Goal: Task Accomplishment & Management: Complete application form

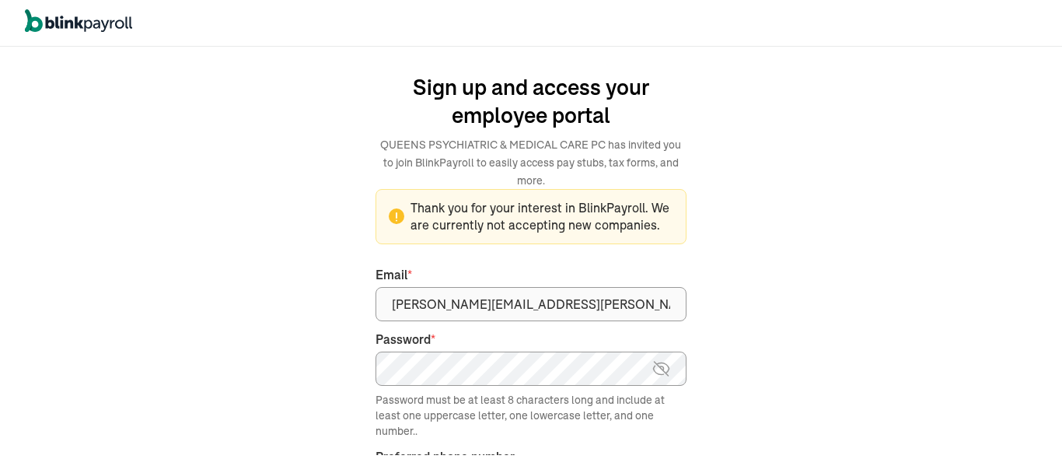
click at [740, 384] on div "We handle it all. Payroll and taxes, fully automated. Back Forgot your password…" at bounding box center [531, 256] width 425 height 416
click at [754, 421] on div "We handle it all. Payroll and taxes, fully automated. Back Forgot your password…" at bounding box center [531, 256] width 1062 height 419
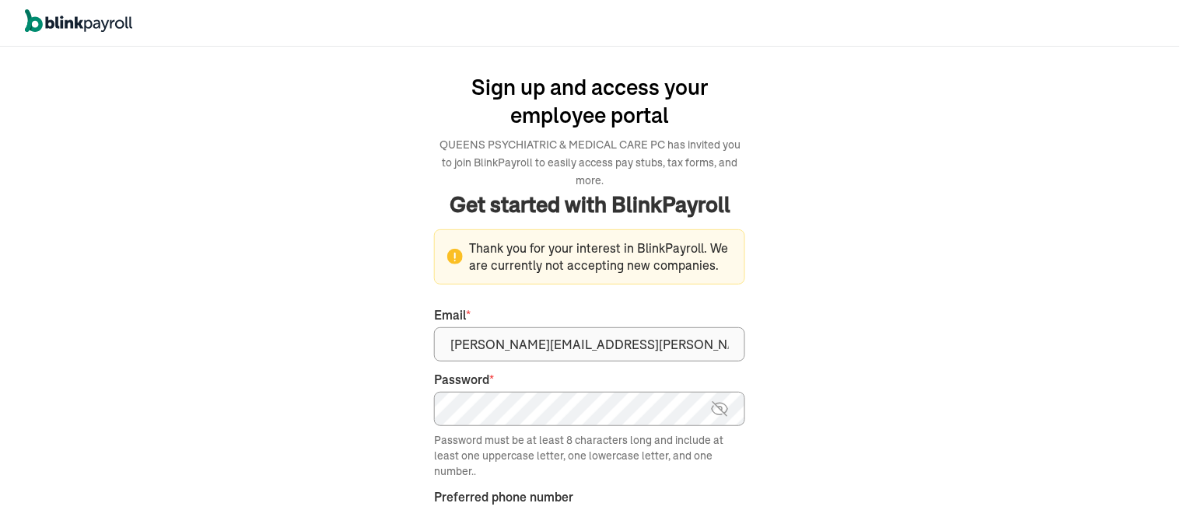
click at [844, 327] on div "We handle it all. Payroll and taxes, fully automated. Back Forgot your password…" at bounding box center [590, 282] width 1180 height 470
click at [889, 288] on div "We handle it all. Payroll and taxes, fully automated. Back Forgot your password…" at bounding box center [590, 282] width 1180 height 470
click at [1005, 307] on div "We handle it all. Payroll and taxes, fully automated. Back Forgot your password…" at bounding box center [590, 282] width 1180 height 470
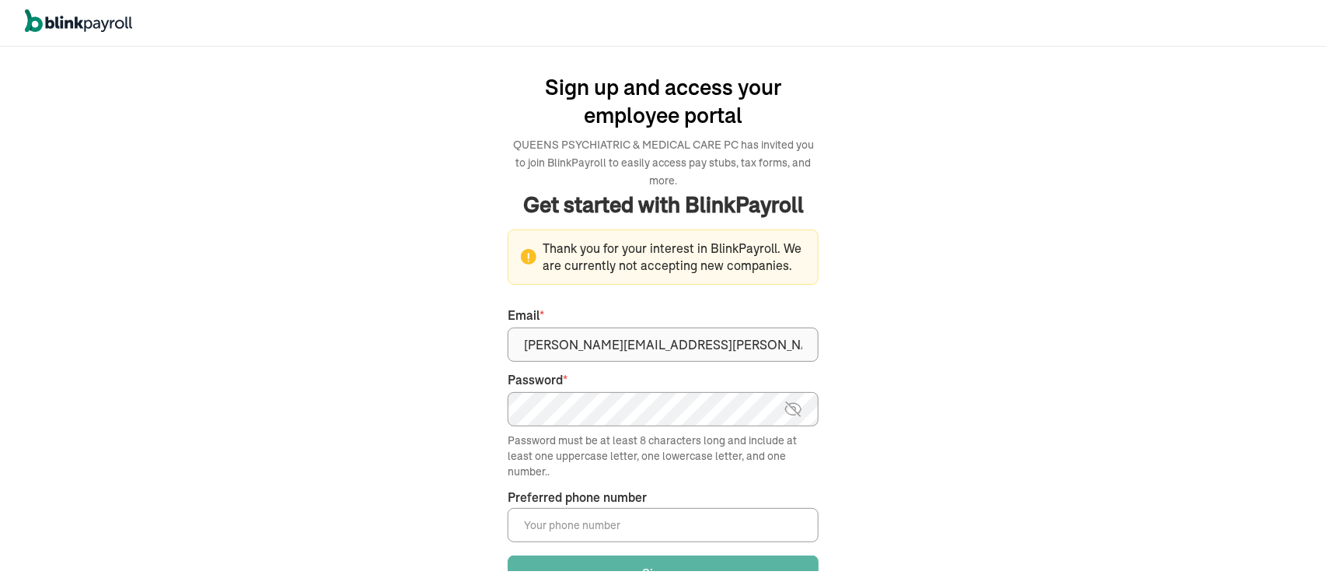
click at [1043, 340] on div "We handle it all. Payroll and taxes, fully automated. Back Forgot your password…" at bounding box center [663, 314] width 1327 height 535
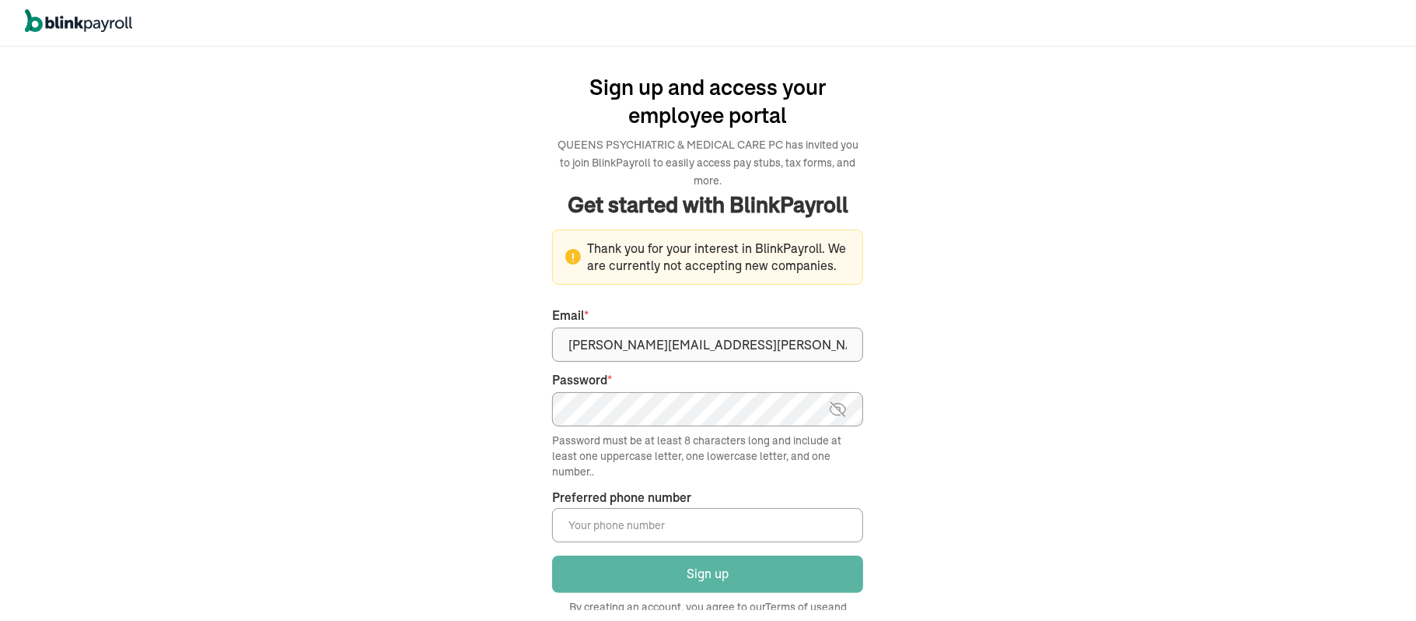
click at [767, 465] on input "Preferred phone number *" at bounding box center [707, 525] width 311 height 34
click at [1043, 465] on div "We handle it all. Payroll and taxes, fully automated. Back Forgot your password…" at bounding box center [708, 334] width 1416 height 574
click at [959, 465] on main "Sign up and access your employee portal QUEENS PSYCHIATRIC & MEDICAL CARE PC ha…" at bounding box center [707, 334] width 529 height 552
click at [733, 465] on input "[PHONE_NUMBER]" at bounding box center [707, 525] width 311 height 34
drag, startPoint x: 691, startPoint y: 518, endPoint x: 524, endPoint y: 516, distance: 166.4
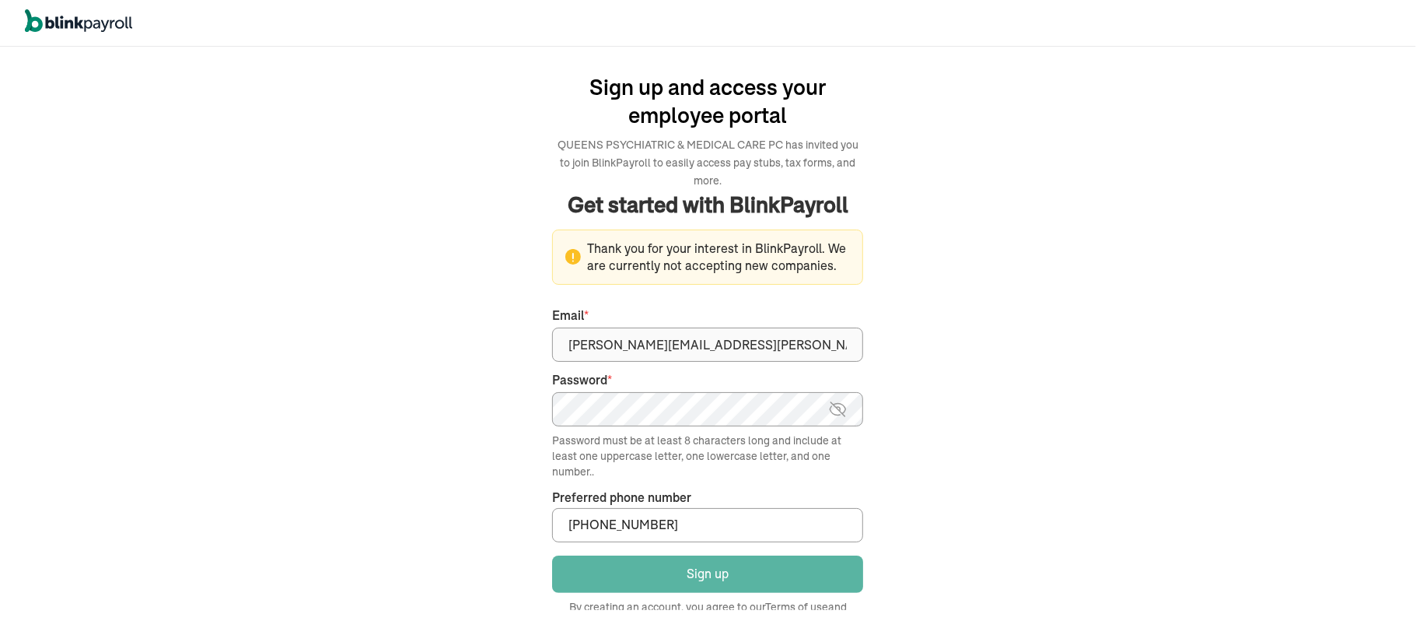
click at [536, 465] on main "Sign up and access your employee portal QUEENS PSYCHIATRIC & MEDICAL CARE PC ha…" at bounding box center [707, 334] width 529 height 552
type input "[PHONE_NUMBER]"
drag, startPoint x: 764, startPoint y: 520, endPoint x: 747, endPoint y: 505, distance: 22.6
click at [748, 465] on div "Preferred phone number * [PHONE_NUMBER]" at bounding box center [707, 515] width 311 height 54
drag, startPoint x: 691, startPoint y: 519, endPoint x: 535, endPoint y: 527, distance: 156.5
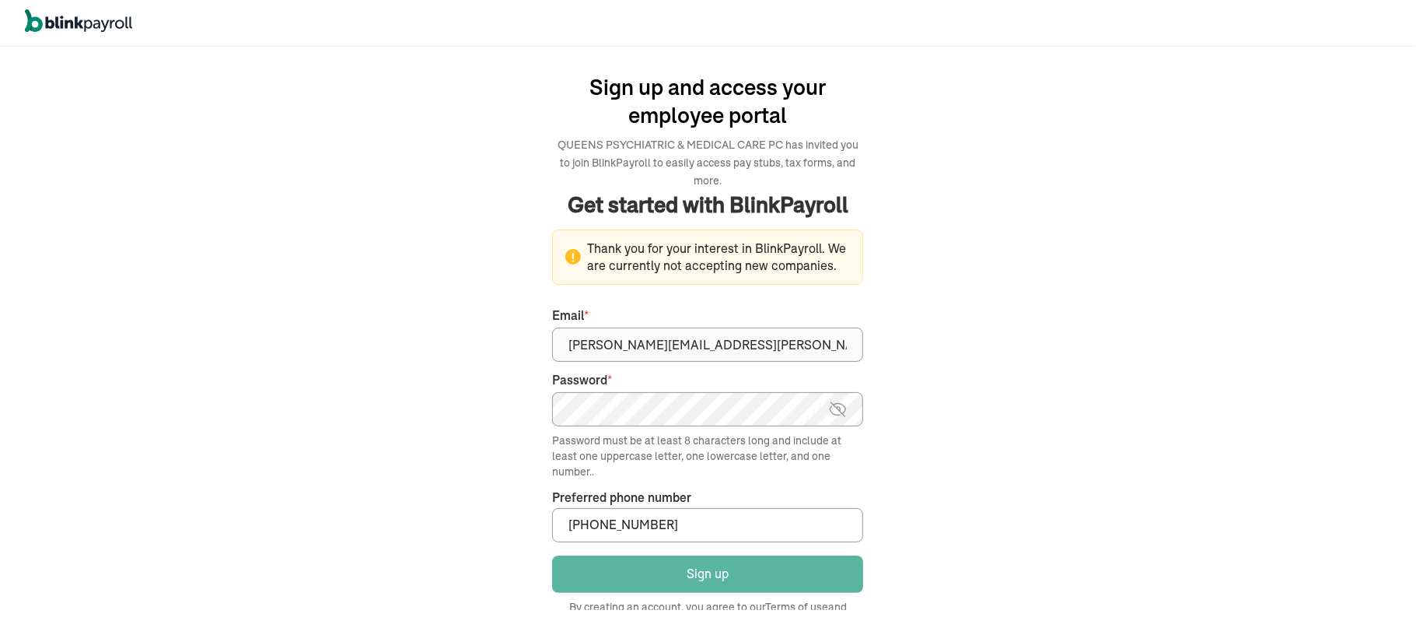
click at [539, 465] on main "Sign up and access your employee portal QUEENS PSYCHIATRIC & MEDICAL CARE PC ha…" at bounding box center [707, 334] width 529 height 552
type input "[PHONE_NUMBER]"
click at [967, 415] on main "Sign up and access your employee portal QUEENS PSYCHIATRIC & MEDICAL CARE PC ha…" at bounding box center [707, 334] width 529 height 552
click at [922, 459] on main "Sign up and access your employee portal QUEENS PSYCHIATRIC & MEDICAL CARE PC ha…" at bounding box center [707, 334] width 529 height 552
click at [372, 225] on div "We handle it all. Payroll and taxes, fully automated. Back Forgot your password…" at bounding box center [708, 334] width 1416 height 574
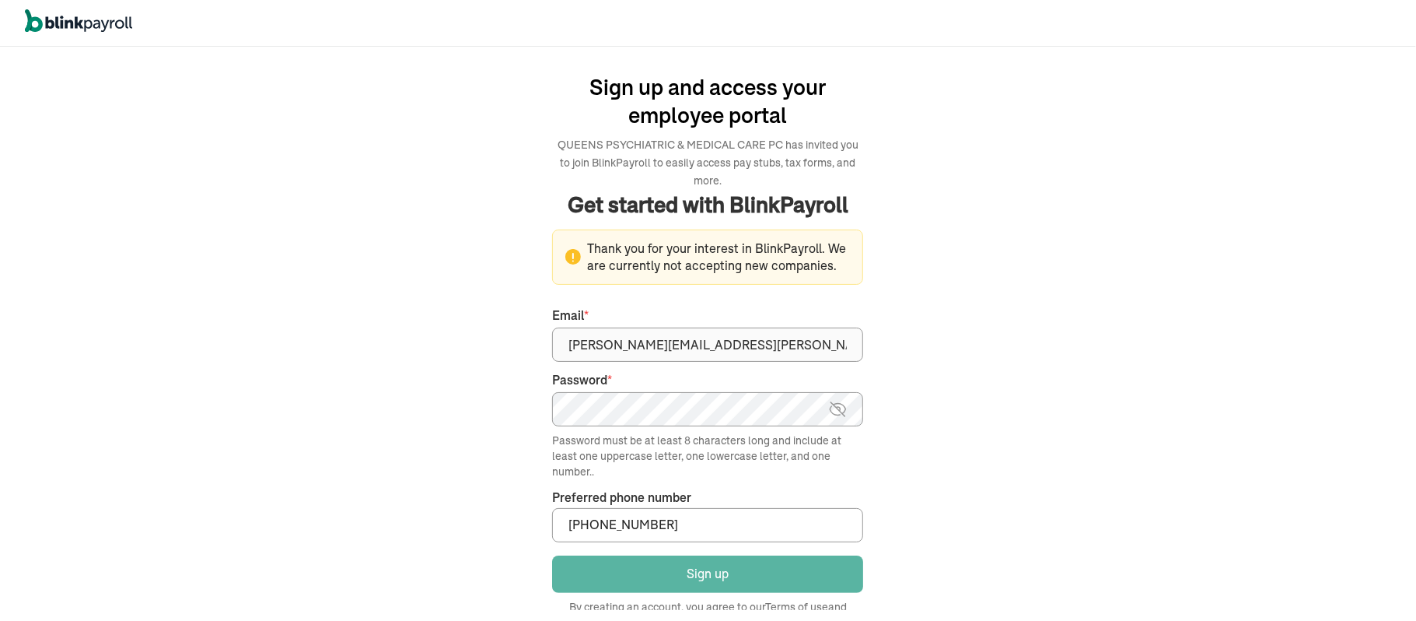
click at [376, 231] on div "We handle it all. Payroll and taxes, fully automated. Back Forgot your password…" at bounding box center [708, 334] width 1416 height 574
click at [1061, 196] on div "We handle it all. Payroll and taxes, fully automated. Back Forgot your password…" at bounding box center [708, 334] width 1416 height 574
click at [1061, 344] on div "We handle it all. Payroll and taxes, fully automated. Back Forgot your password…" at bounding box center [708, 334] width 1416 height 574
click at [840, 402] on img at bounding box center [837, 409] width 19 height 19
click at [841, 400] on img at bounding box center [838, 409] width 19 height 19
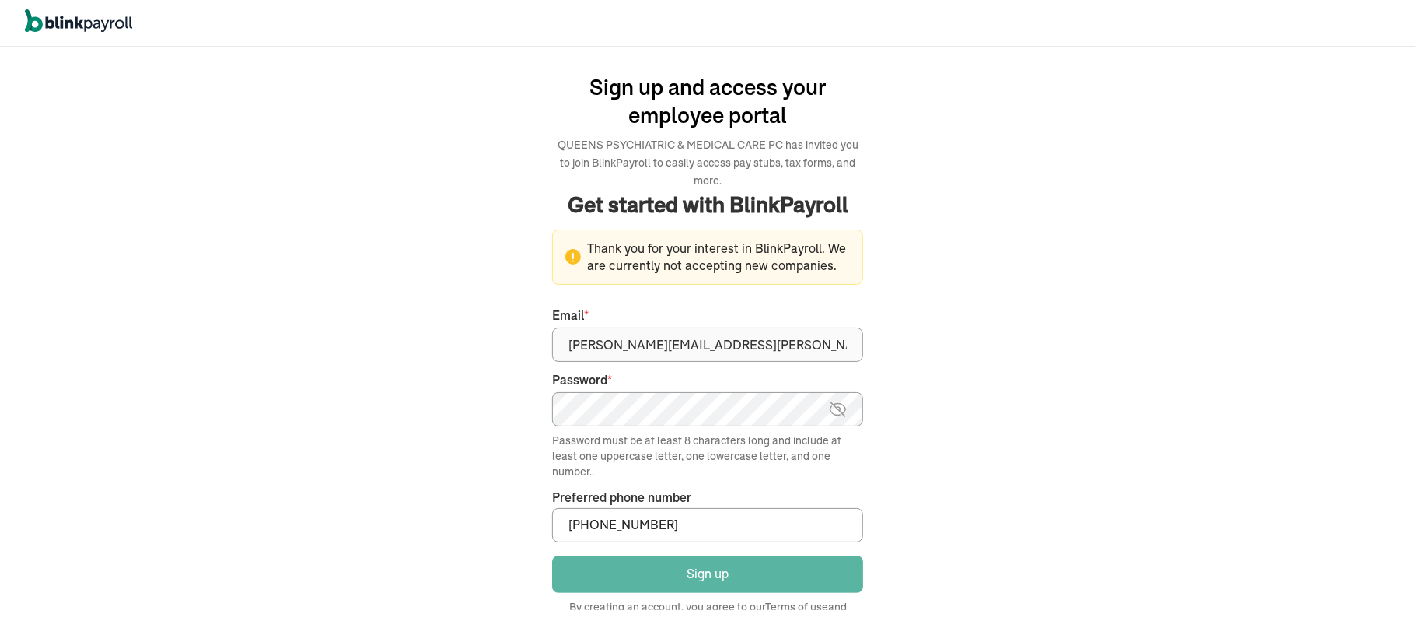
click at [1031, 463] on div "We handle it all. Payroll and taxes, fully automated. Back Forgot your password…" at bounding box center [708, 334] width 1416 height 574
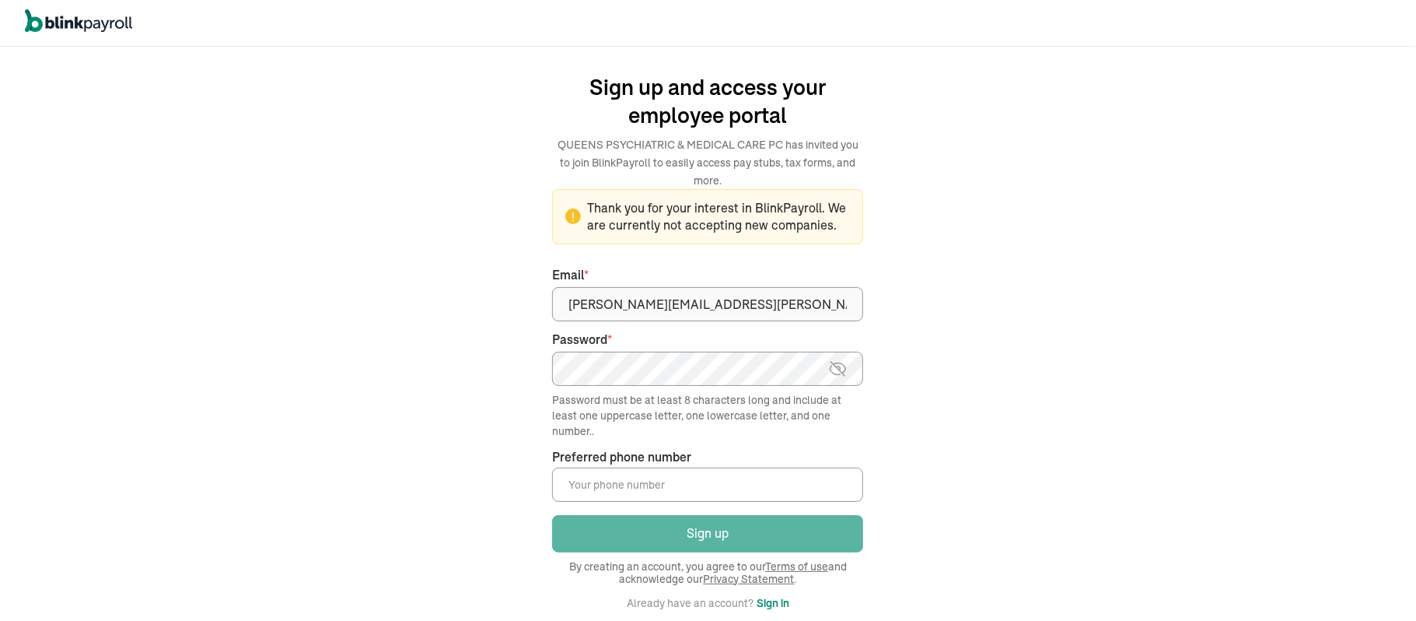
click at [980, 327] on div "We handle it all. Payroll and taxes, fully automated. Back Forgot your password…" at bounding box center [708, 333] width 566 height 571
click at [577, 218] on circle at bounding box center [573, 216] width 16 height 16
click at [1022, 300] on div "We handle it all. Payroll and taxes, fully automated. Back Forgot your password…" at bounding box center [708, 334] width 1416 height 574
type input "[PHONE_NUMBER]"
click at [1014, 533] on div "We handle it all. Payroll and taxes, fully automated. Back Forgot your password…" at bounding box center [708, 334] width 1416 height 574
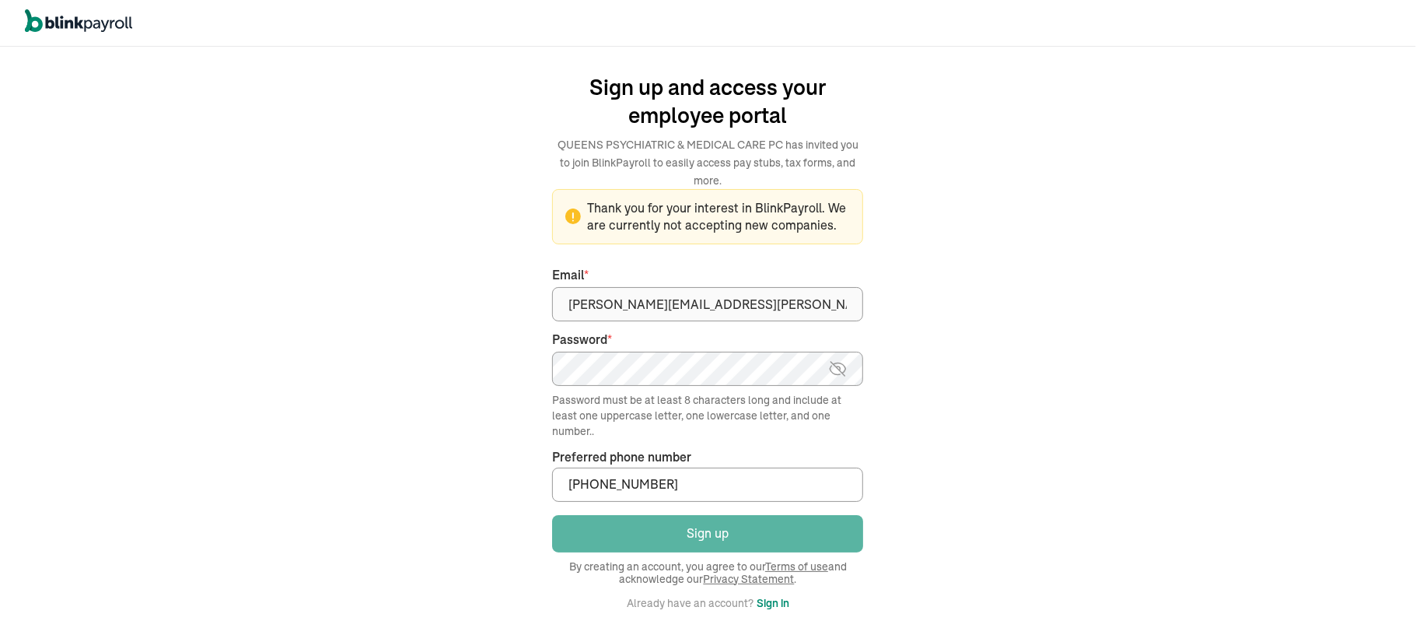
click at [1034, 530] on div "We handle it all. Payroll and taxes, fully automated. Back Forgot your password…" at bounding box center [708, 334] width 1416 height 574
click at [1037, 511] on div "We handle it all. Payroll and taxes, fully automated. Back Forgot your password…" at bounding box center [708, 334] width 1416 height 574
click at [1052, 334] on div "We handle it all. Payroll and taxes, fully automated. Back Forgot your password…" at bounding box center [708, 334] width 1416 height 574
